Goal: Information Seeking & Learning: Learn about a topic

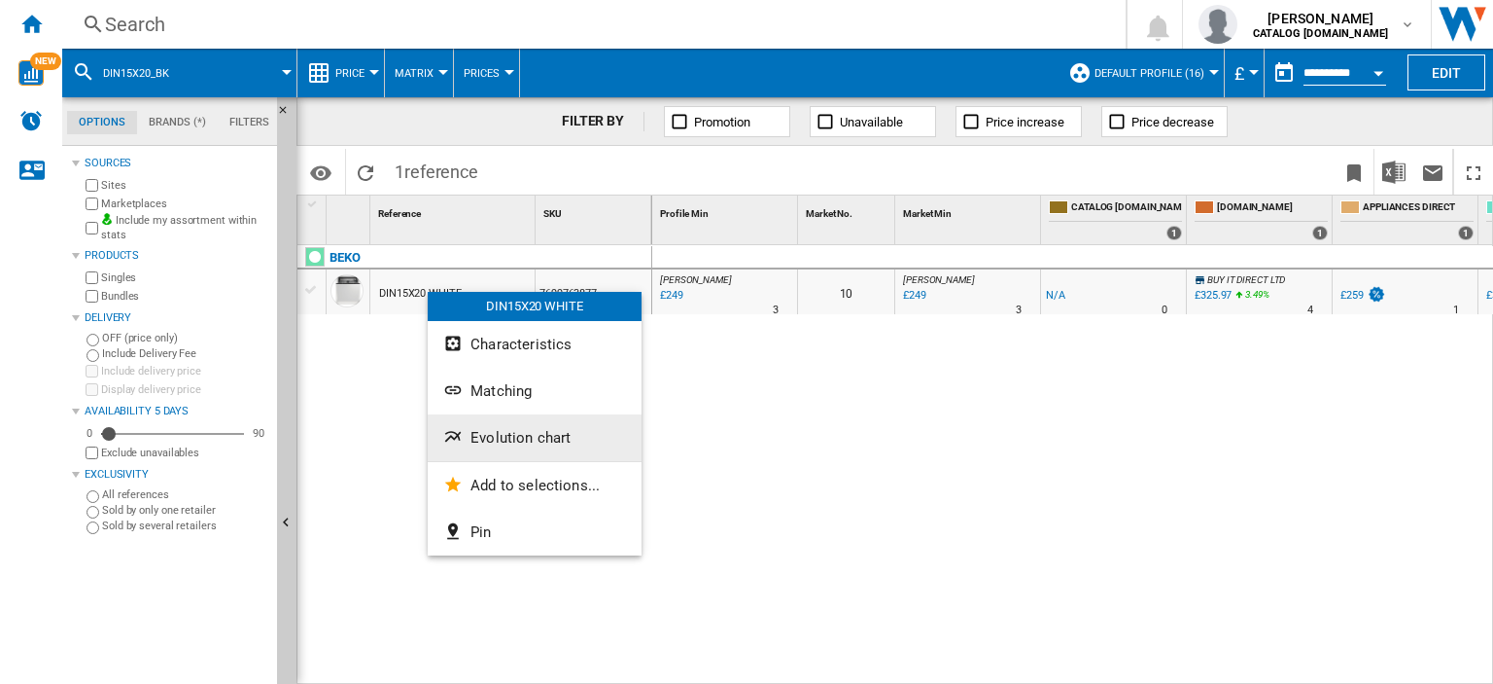
click at [523, 443] on span "Evolution chart" at bounding box center [521, 438] width 100 height 18
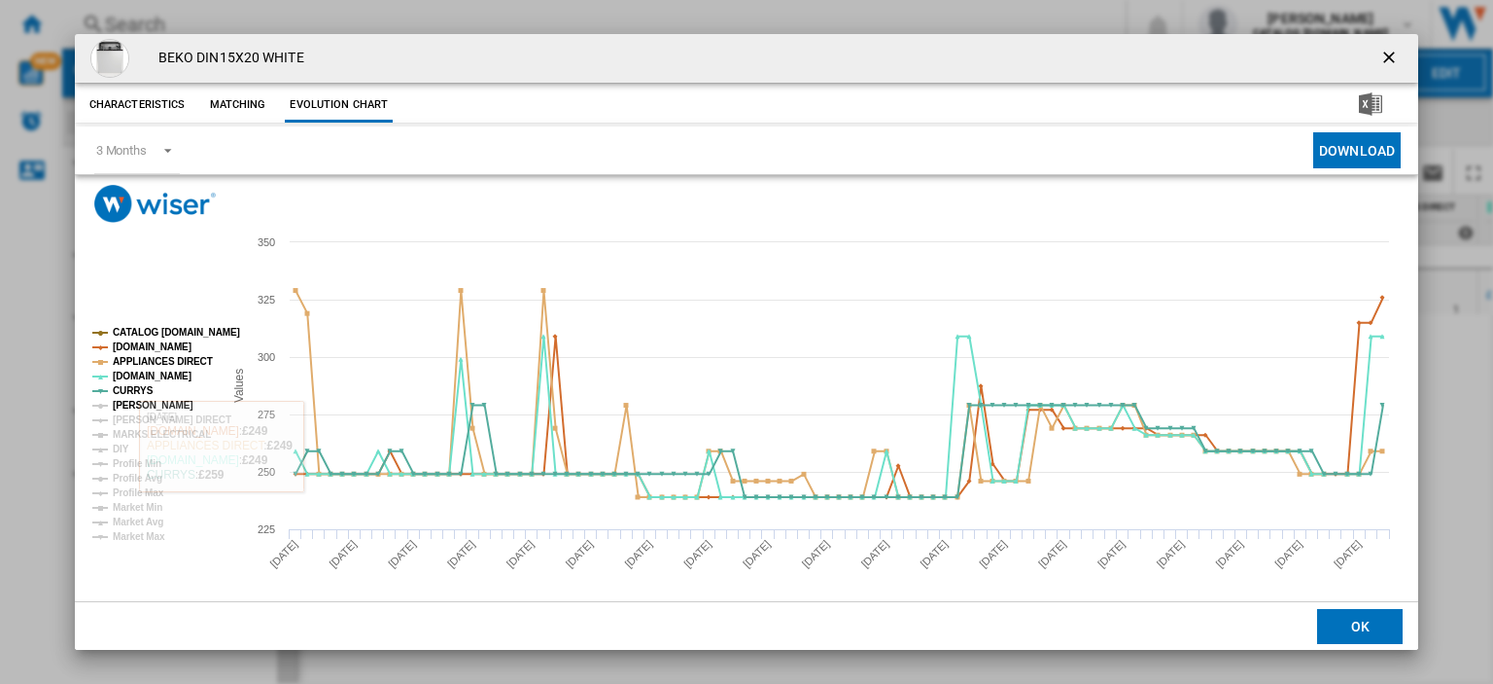
click at [125, 405] on tspan "[PERSON_NAME]" at bounding box center [153, 405] width 81 height 11
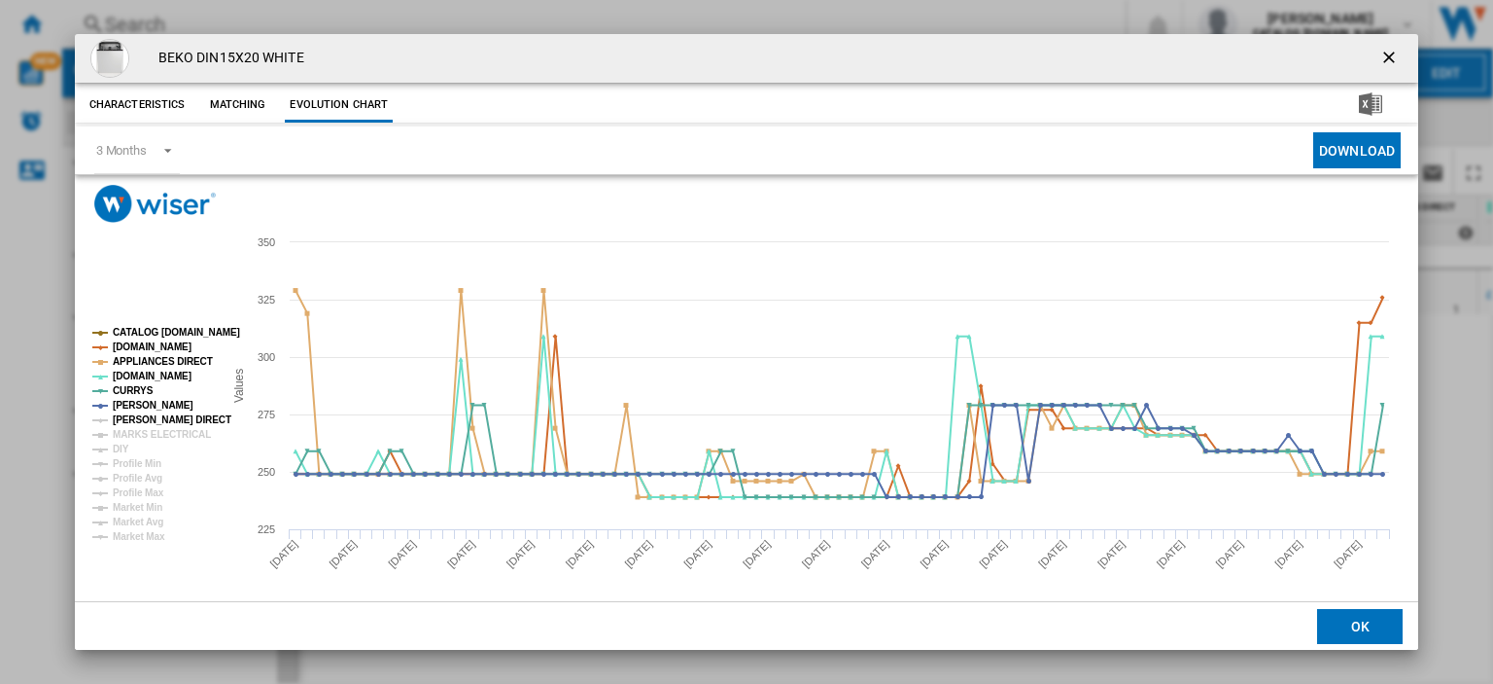
click at [128, 414] on tspan "[PERSON_NAME] DIRECT" at bounding box center [172, 419] width 119 height 11
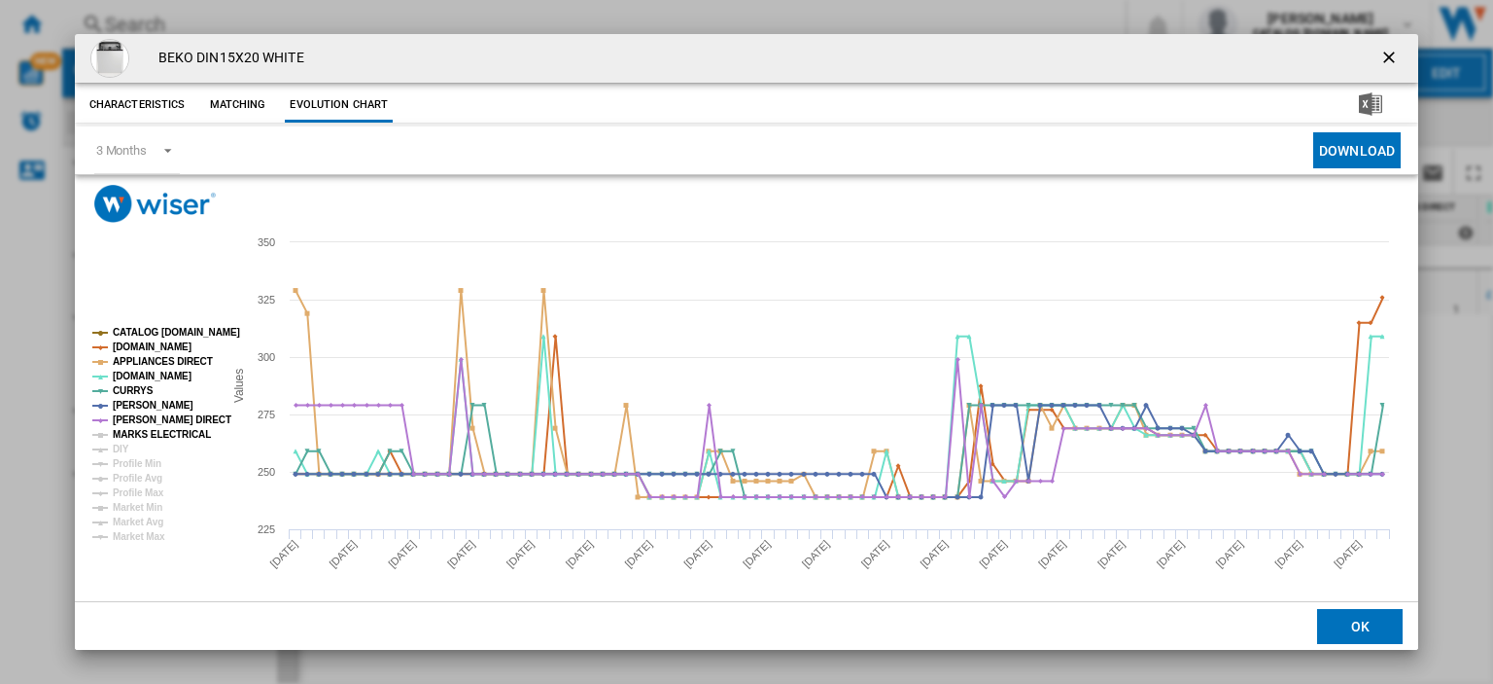
click at [129, 429] on tspan "MARKS ELECTRICAL" at bounding box center [162, 434] width 98 height 11
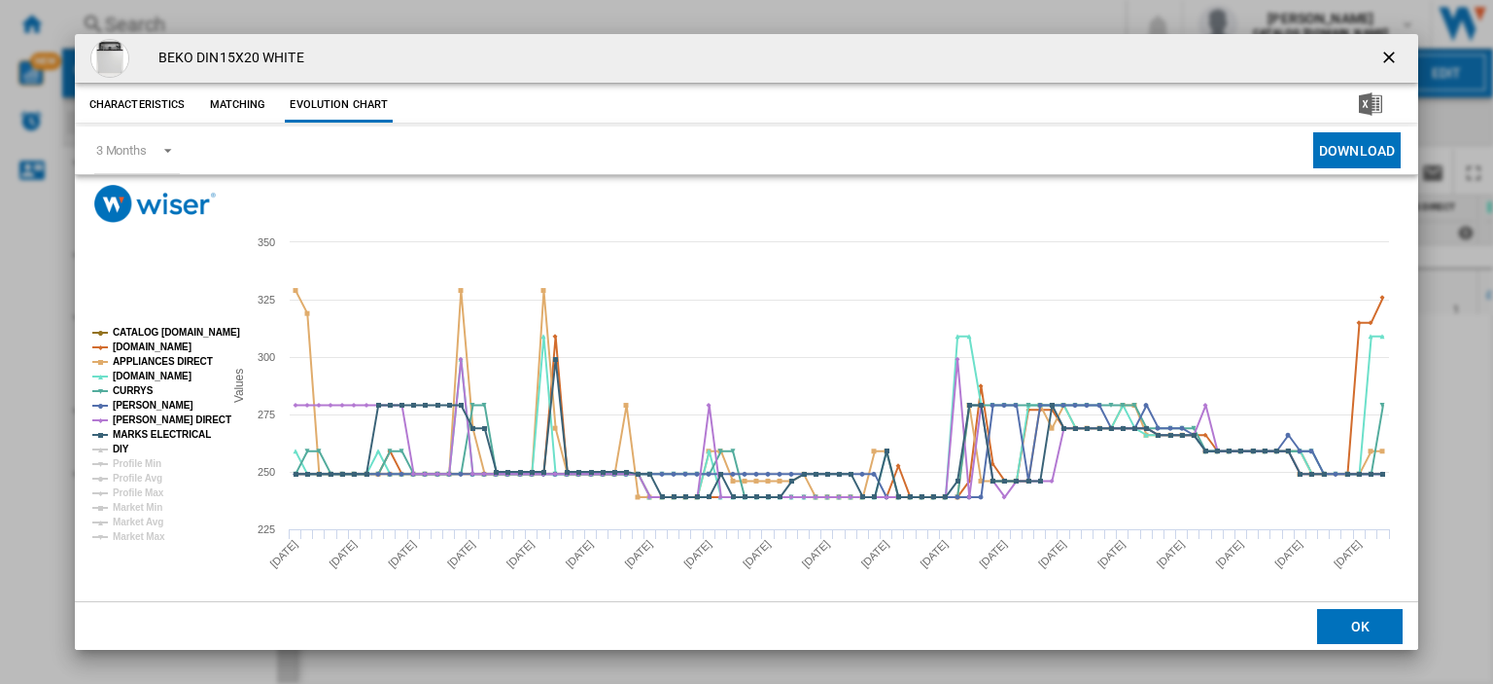
click at [121, 449] on tspan "DIY" at bounding box center [121, 448] width 17 height 11
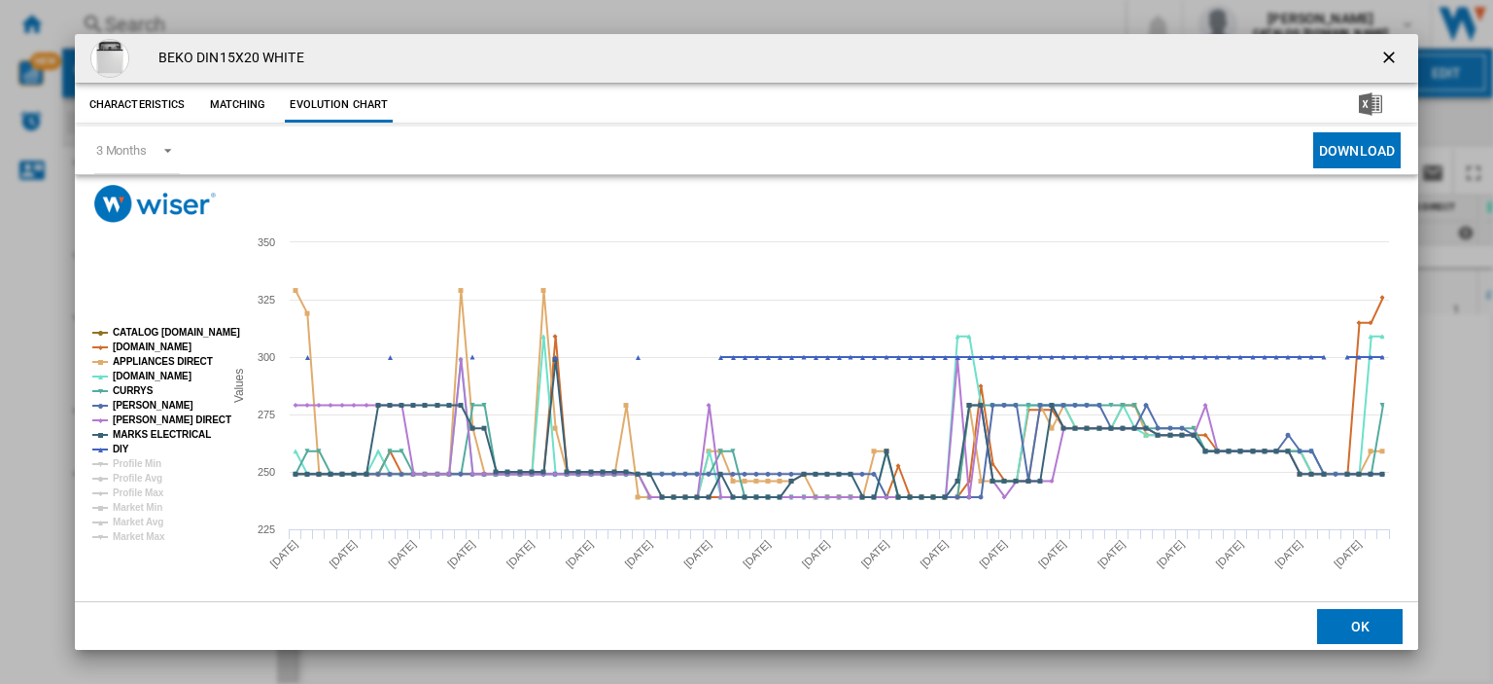
click at [1382, 52] on ng-md-icon "getI18NText('BUTTONS.CLOSE_DIALOG')" at bounding box center [1391, 59] width 23 height 23
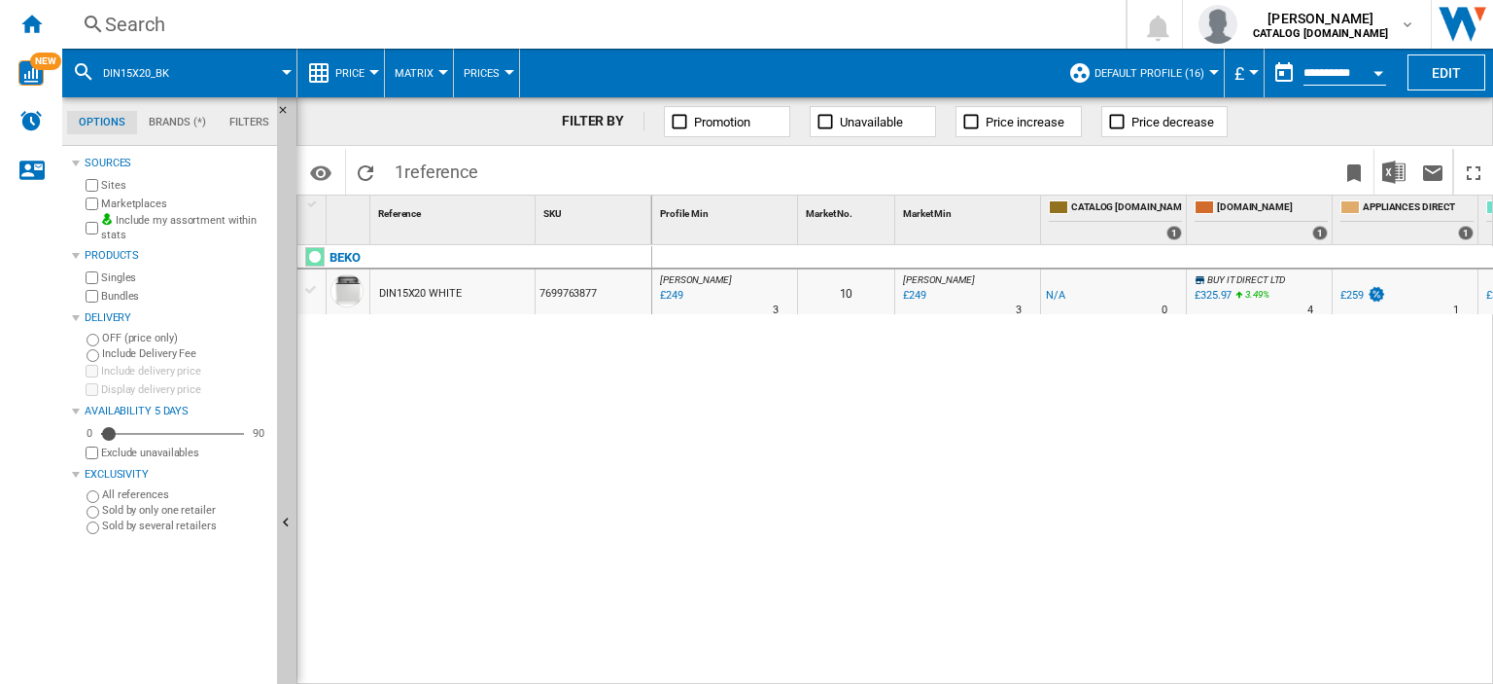
drag, startPoint x: 996, startPoint y: 675, endPoint x: 1095, endPoint y: 682, distance: 99.4
click at [1095, 682] on div "0 [PERSON_NAME] : UK [PERSON_NAME] -1.0 % £249 % N/A 3 [PERSON_NAME] : UK [PERS…" at bounding box center [1073, 465] width 842 height 440
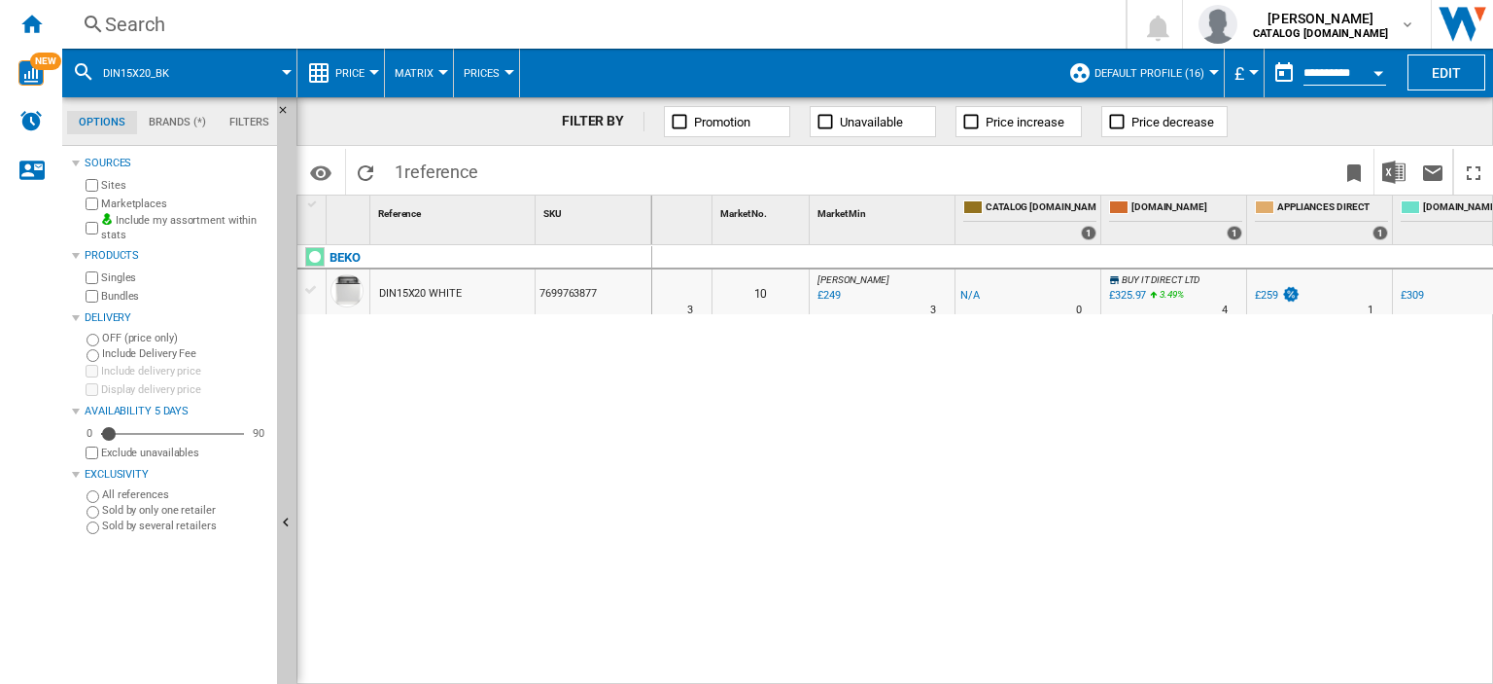
scroll to position [0, 149]
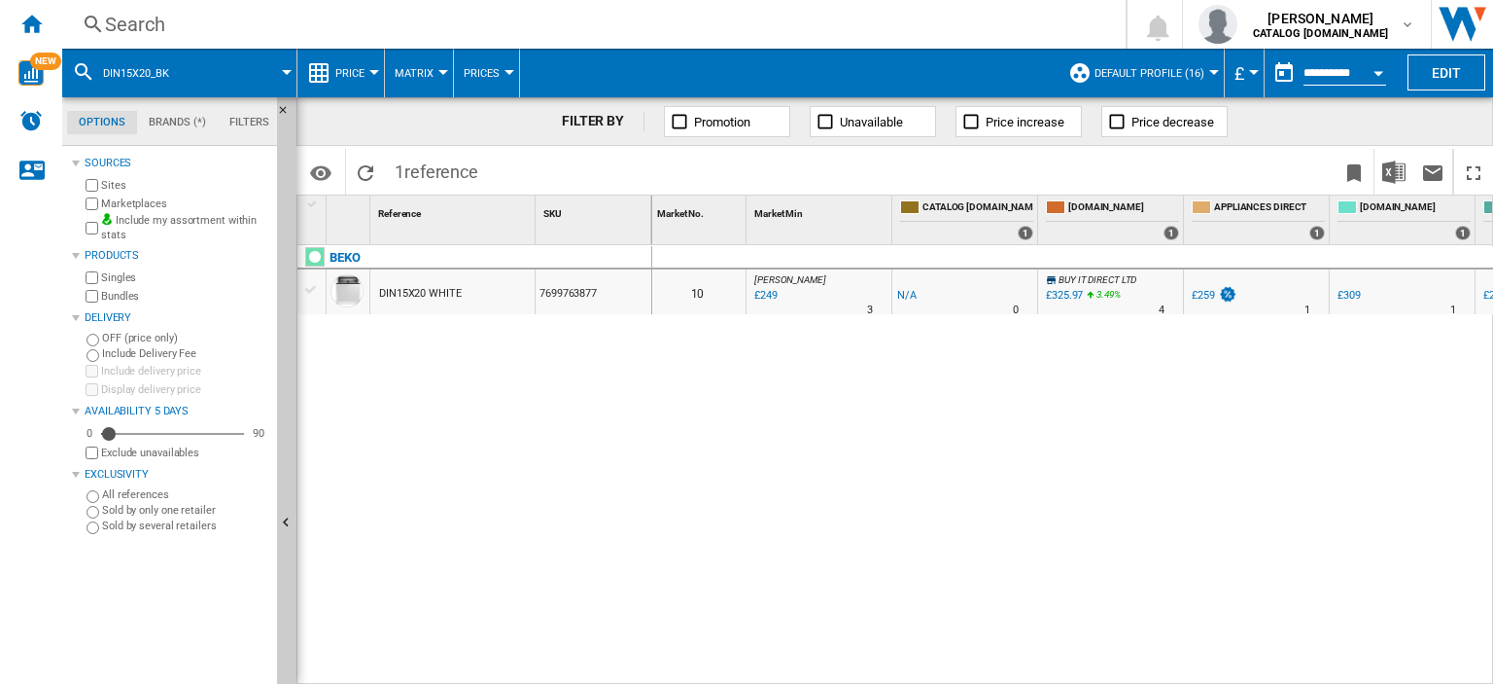
click at [1351, 290] on div "£309" at bounding box center [1349, 295] width 23 height 13
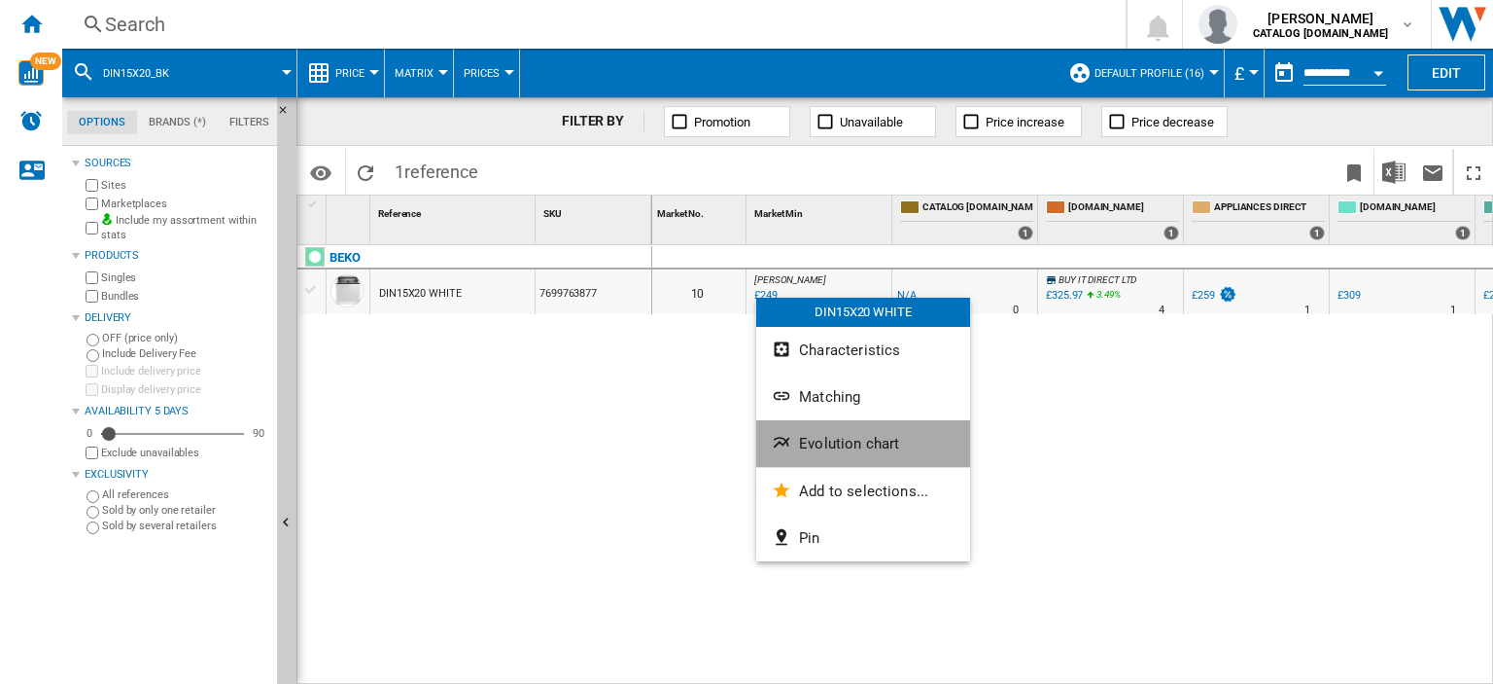
click at [821, 440] on span "Evolution chart" at bounding box center [849, 444] width 100 height 18
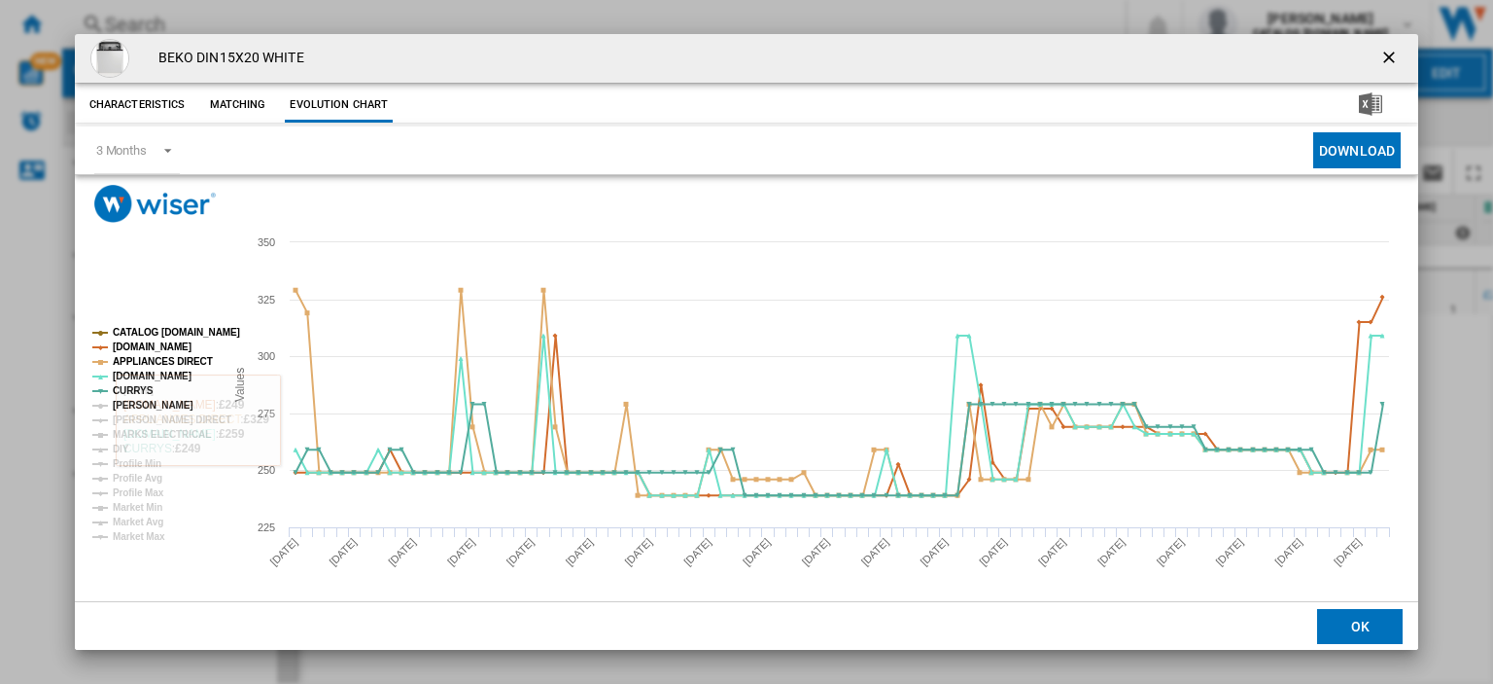
click at [134, 401] on tspan "[PERSON_NAME]" at bounding box center [153, 405] width 81 height 11
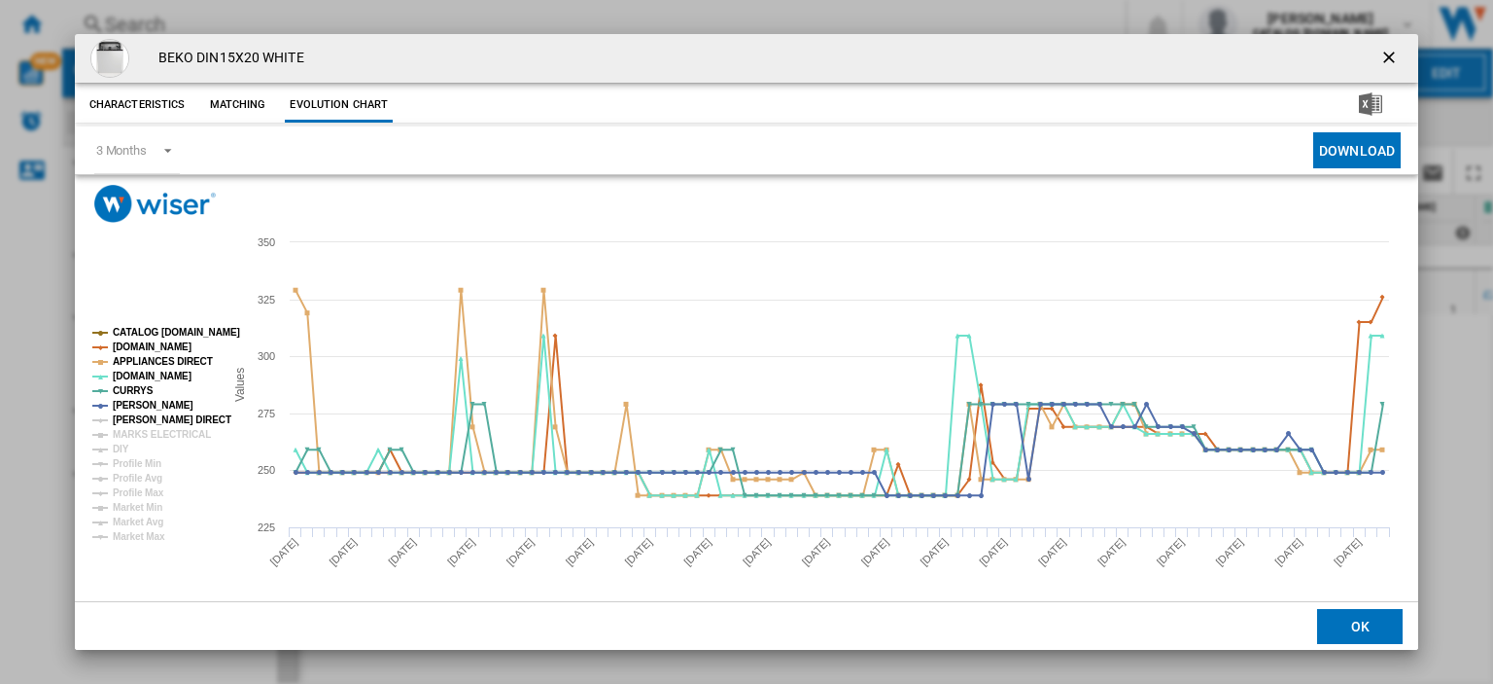
click at [129, 417] on tspan "[PERSON_NAME] DIRECT" at bounding box center [172, 419] width 119 height 11
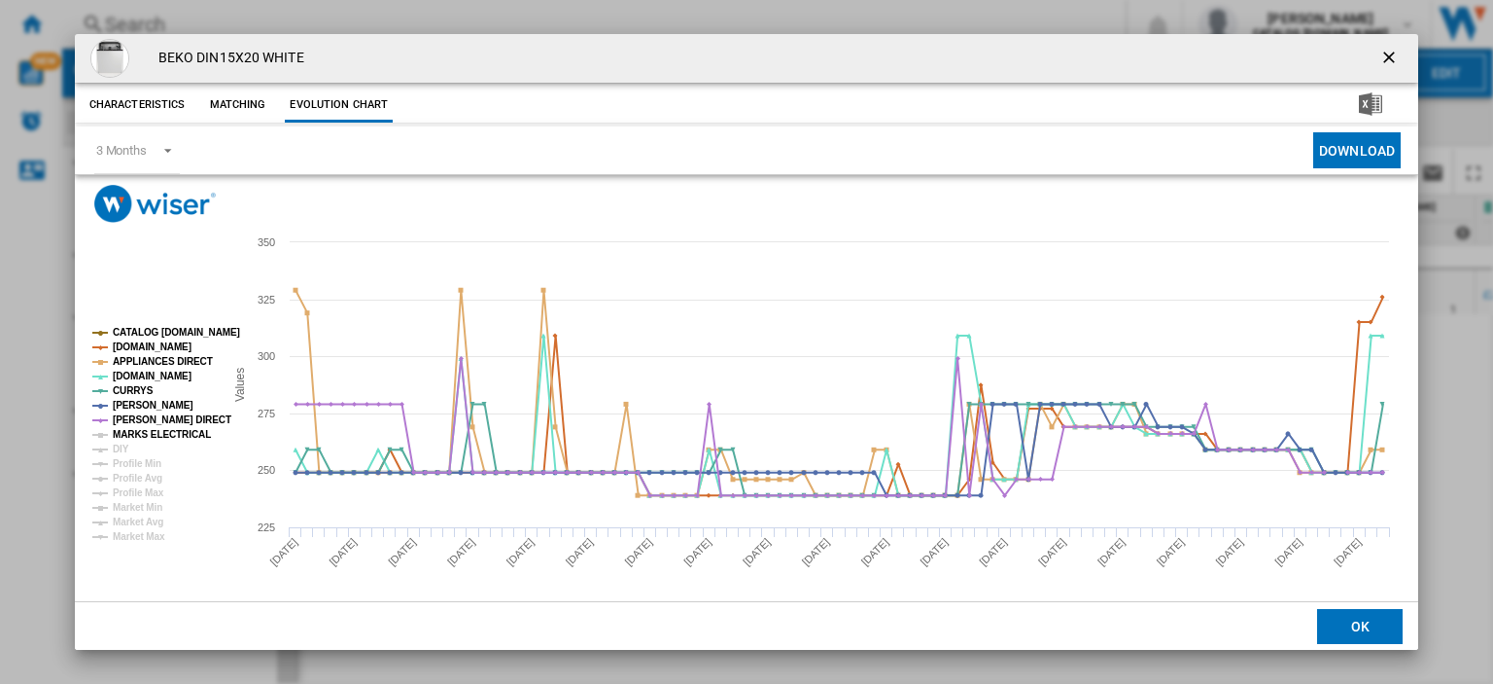
click at [137, 437] on tspan "MARKS ELECTRICAL" at bounding box center [162, 434] width 98 height 11
